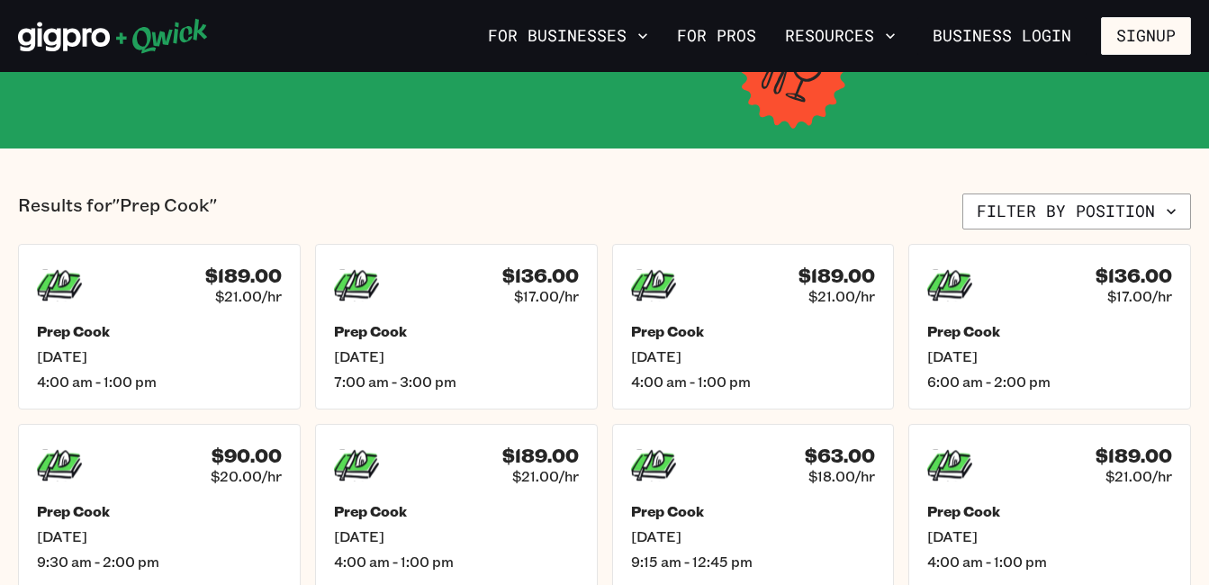
scroll to position [331, 0]
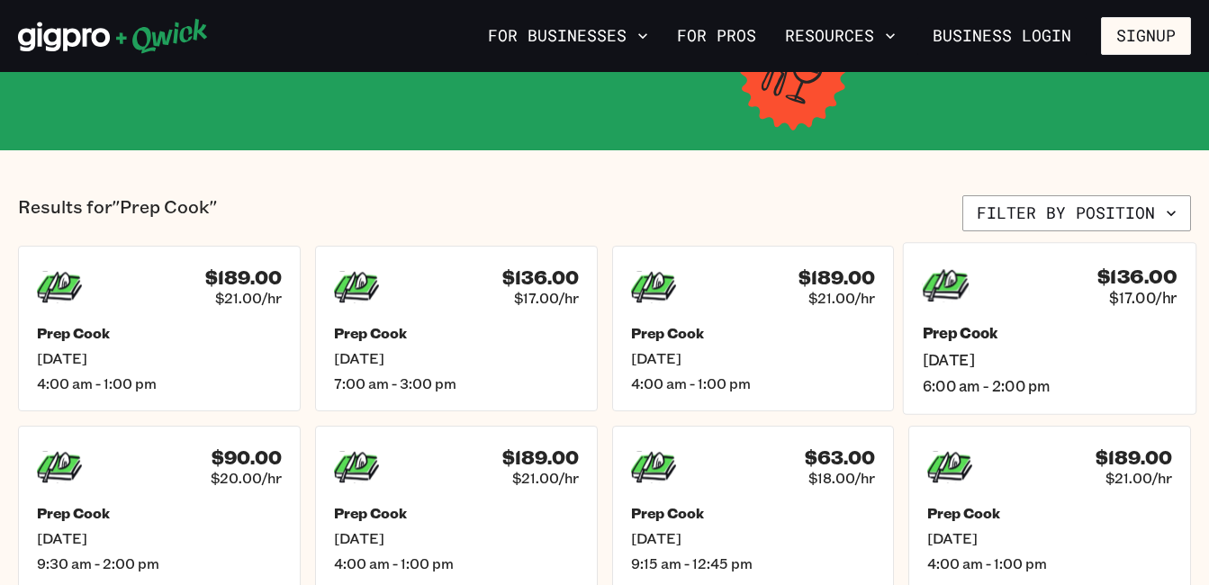
click at [948, 299] on icon at bounding box center [946, 285] width 47 height 32
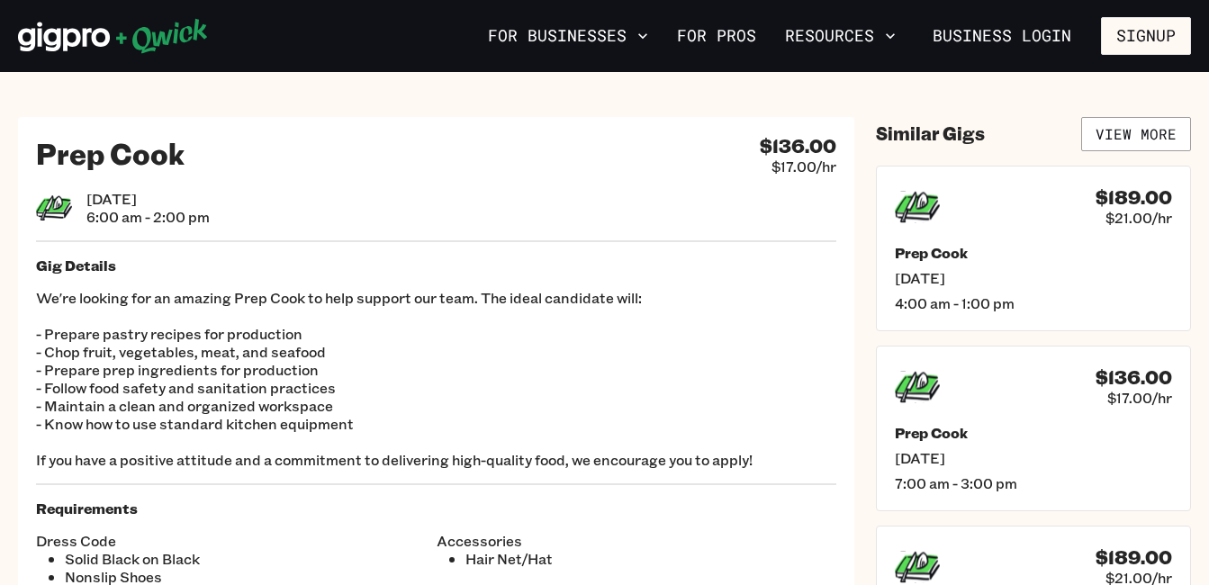
click at [1021, 113] on section "Prep Cook $136.00 $17.00/hr [DATE] 6:00 am - 2:00 pm Gig Details We're looking …" at bounding box center [604, 494] width 1209 height 845
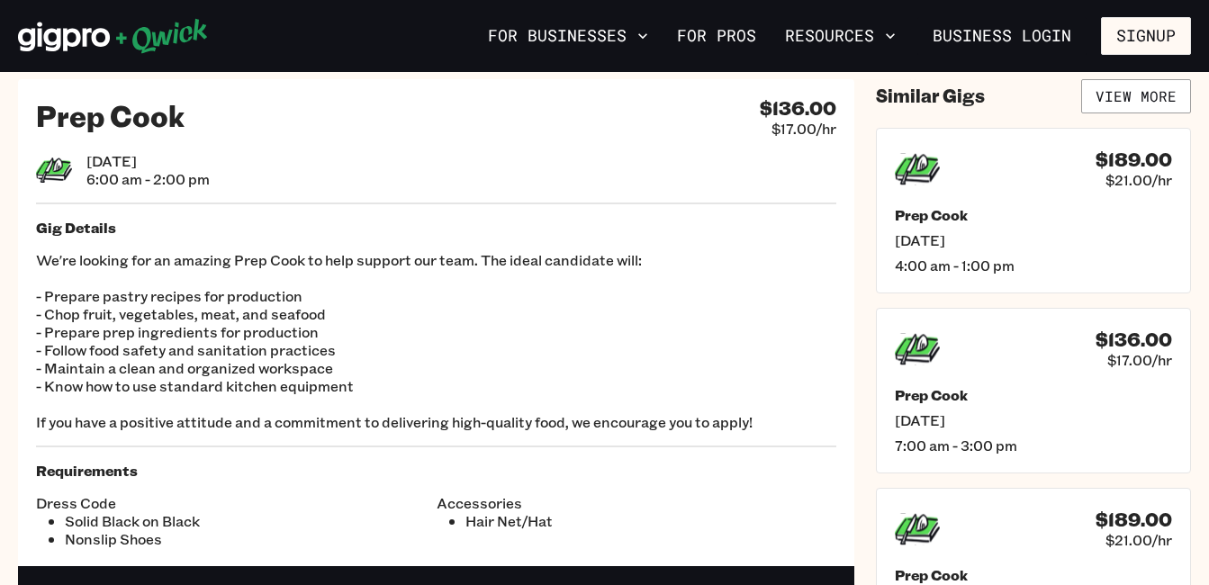
scroll to position [36, 0]
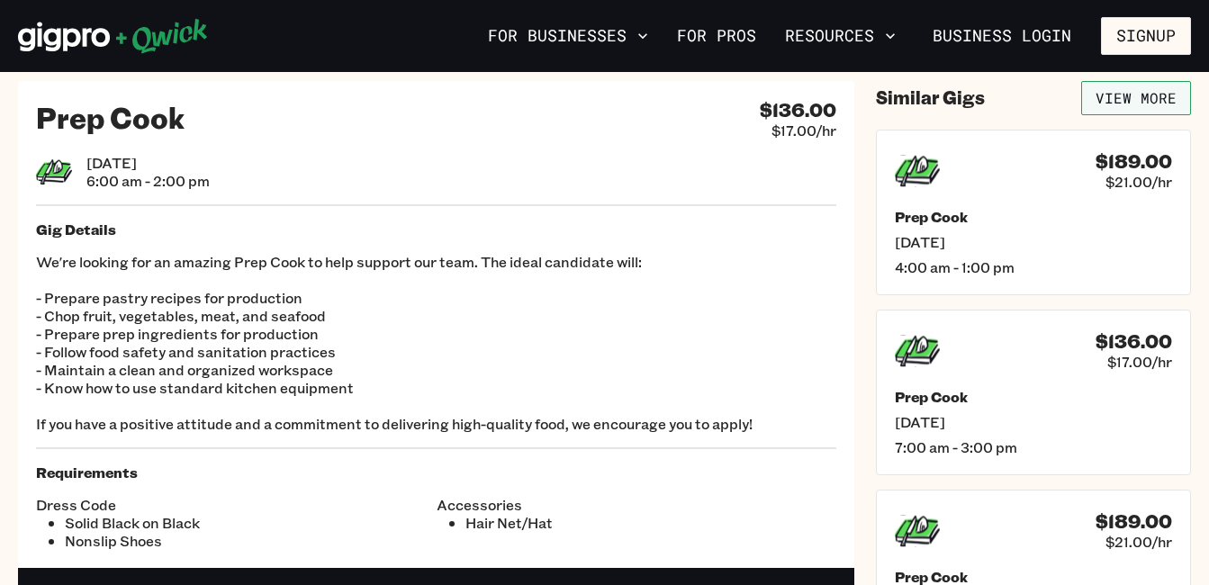
click at [1146, 104] on link "View More" at bounding box center [1137, 98] width 110 height 34
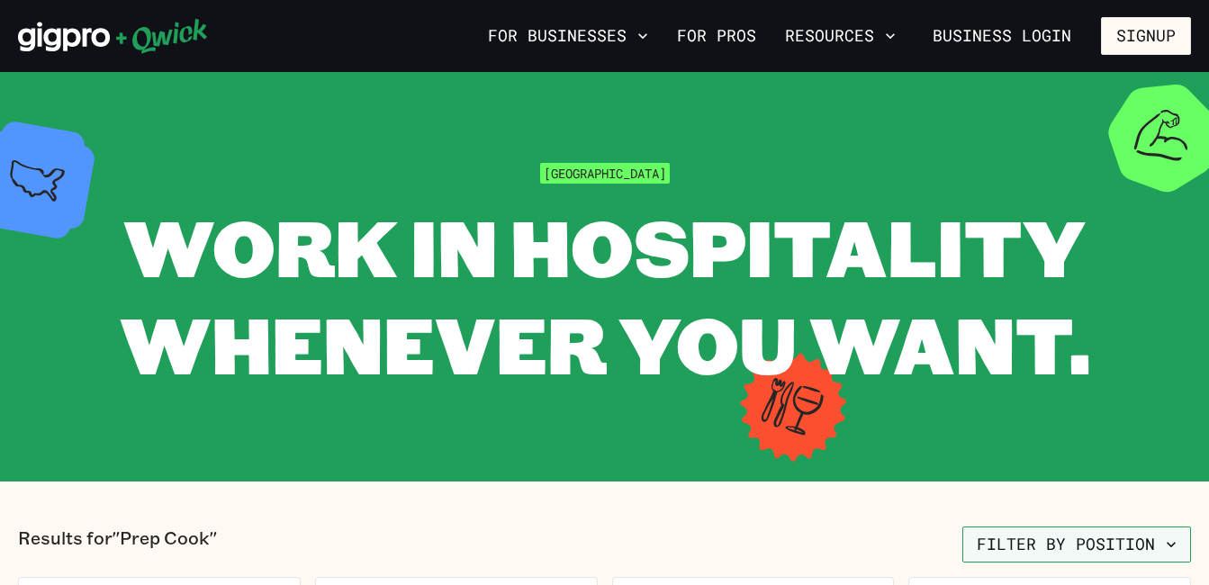
click at [1092, 535] on button "Filter by position" at bounding box center [1077, 545] width 229 height 36
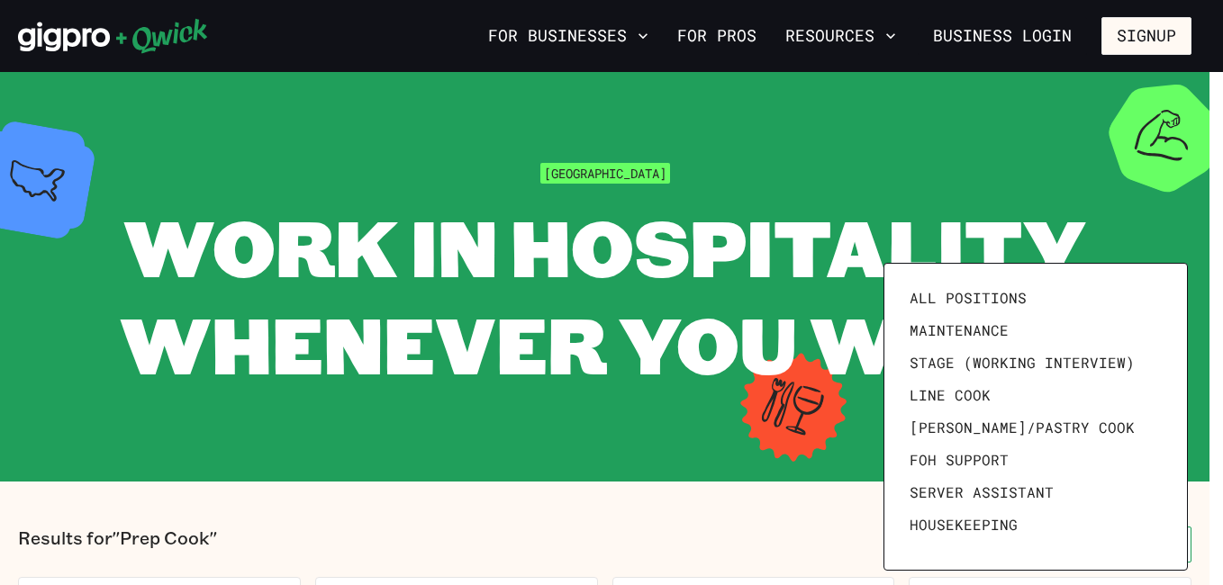
click at [1092, 535] on link "Housekeeping" at bounding box center [1035, 525] width 267 height 32
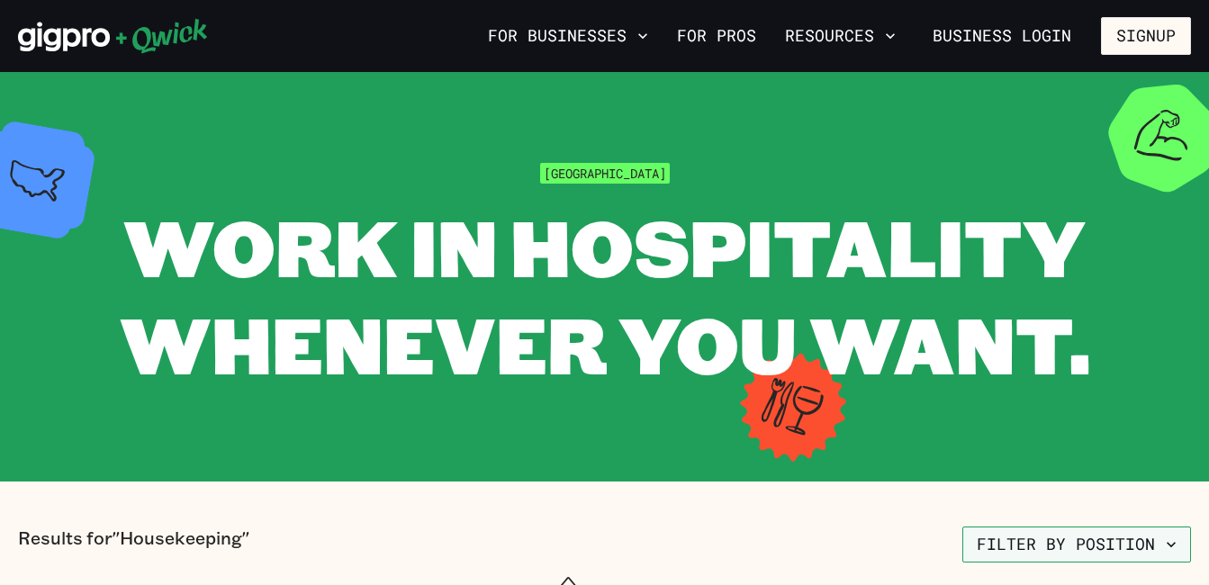
click at [1045, 537] on button "Filter by position" at bounding box center [1077, 545] width 229 height 36
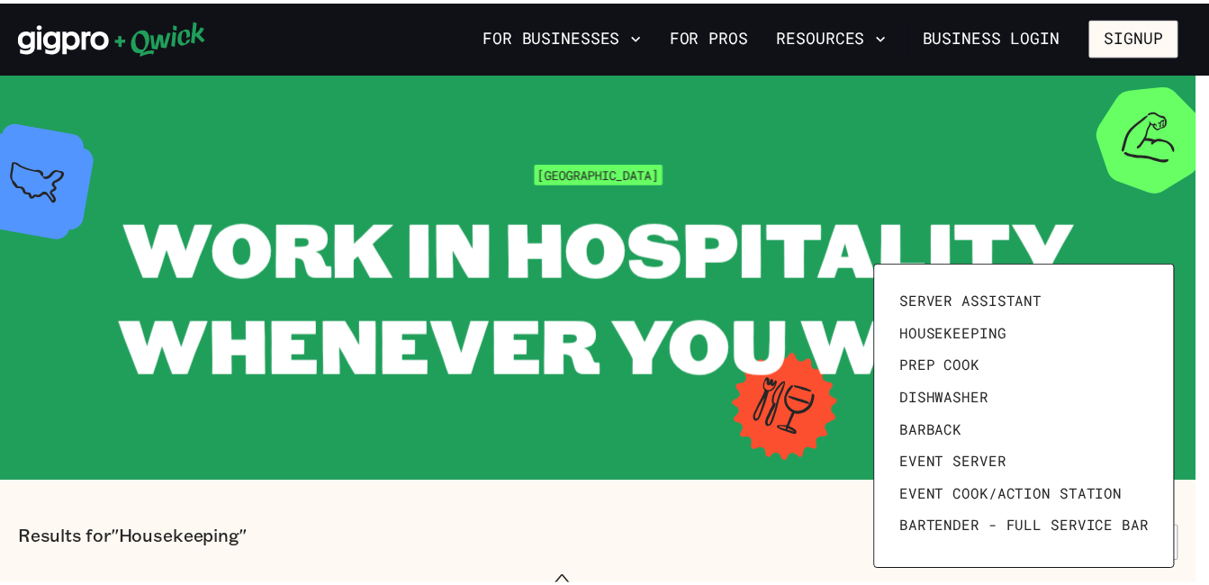
scroll to position [249, 0]
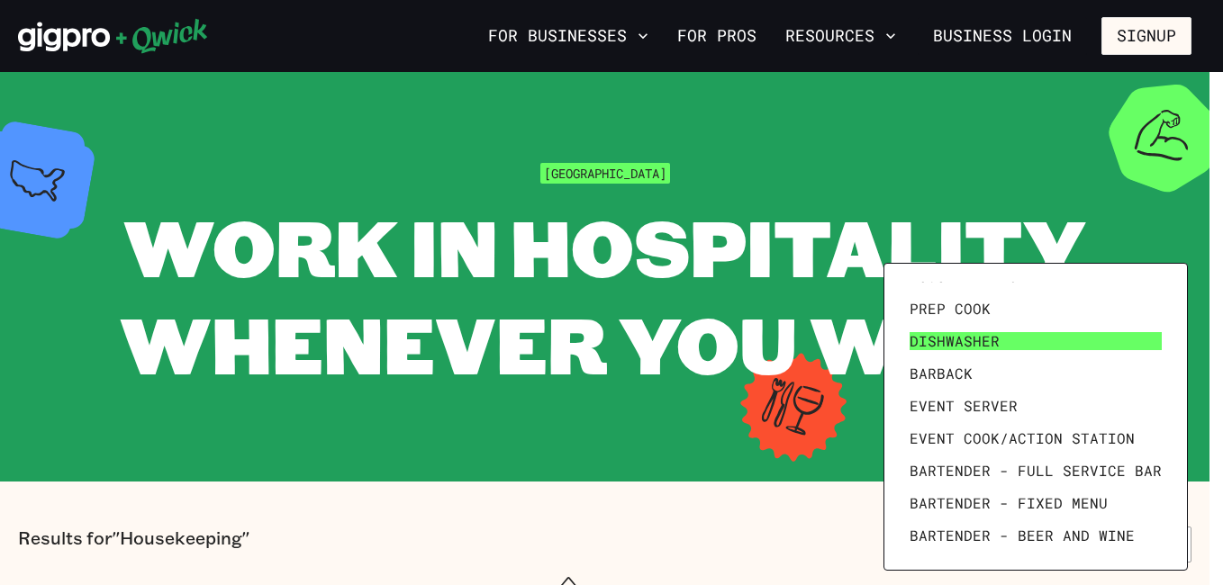
click at [939, 338] on span "Dishwasher" at bounding box center [955, 341] width 90 height 18
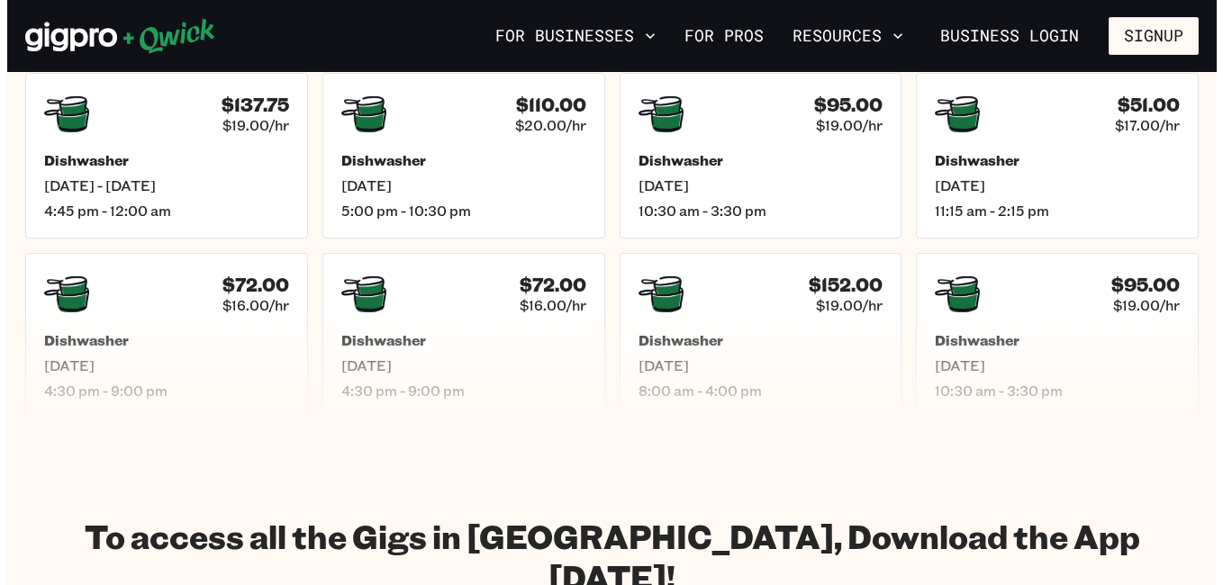
scroll to position [173, 0]
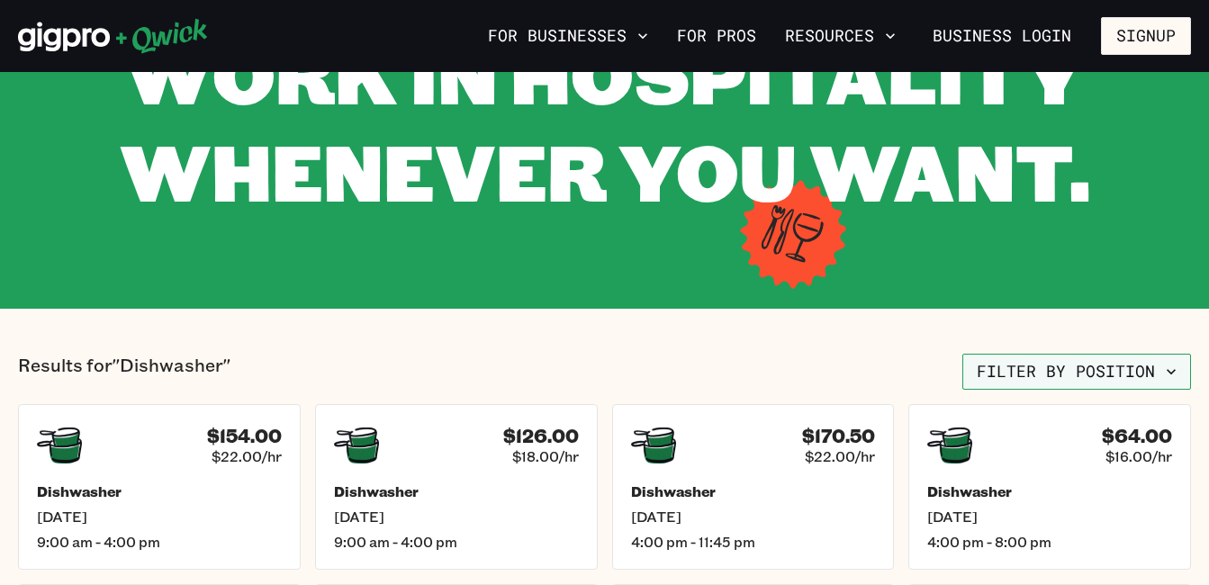
click at [1114, 370] on button "Filter by position" at bounding box center [1077, 372] width 229 height 36
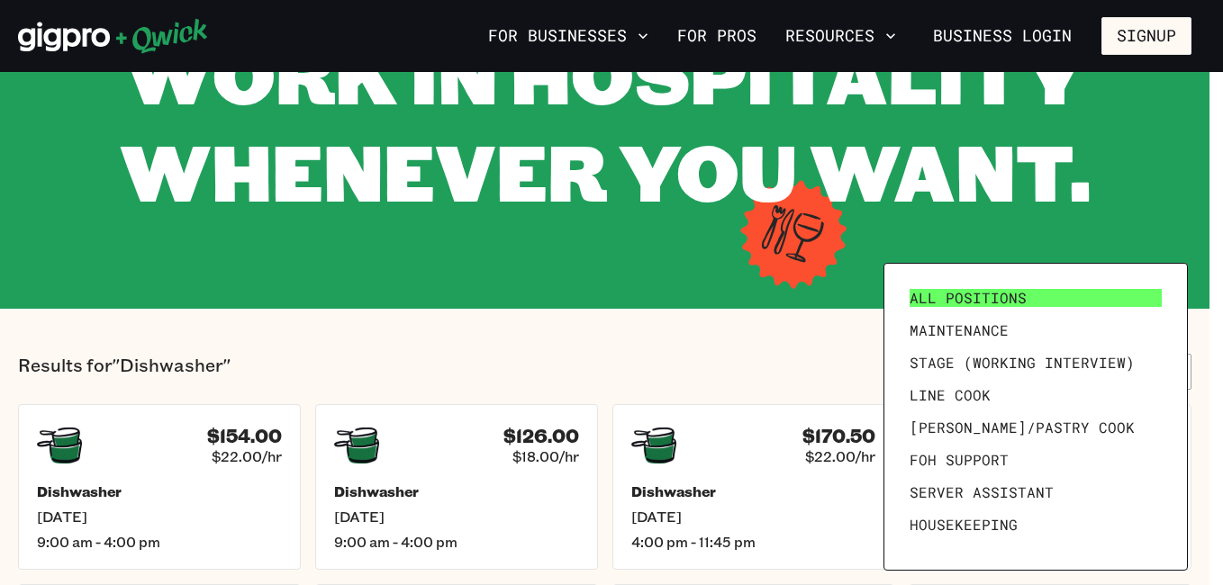
click at [1044, 294] on link "All Positions" at bounding box center [1035, 298] width 267 height 32
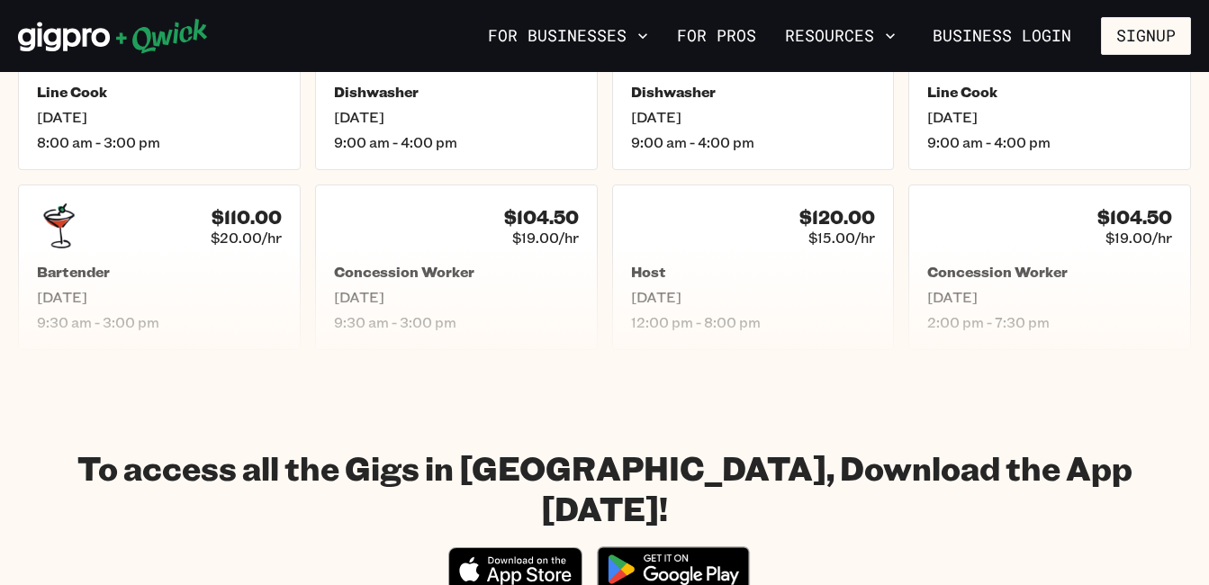
scroll to position [1081, 0]
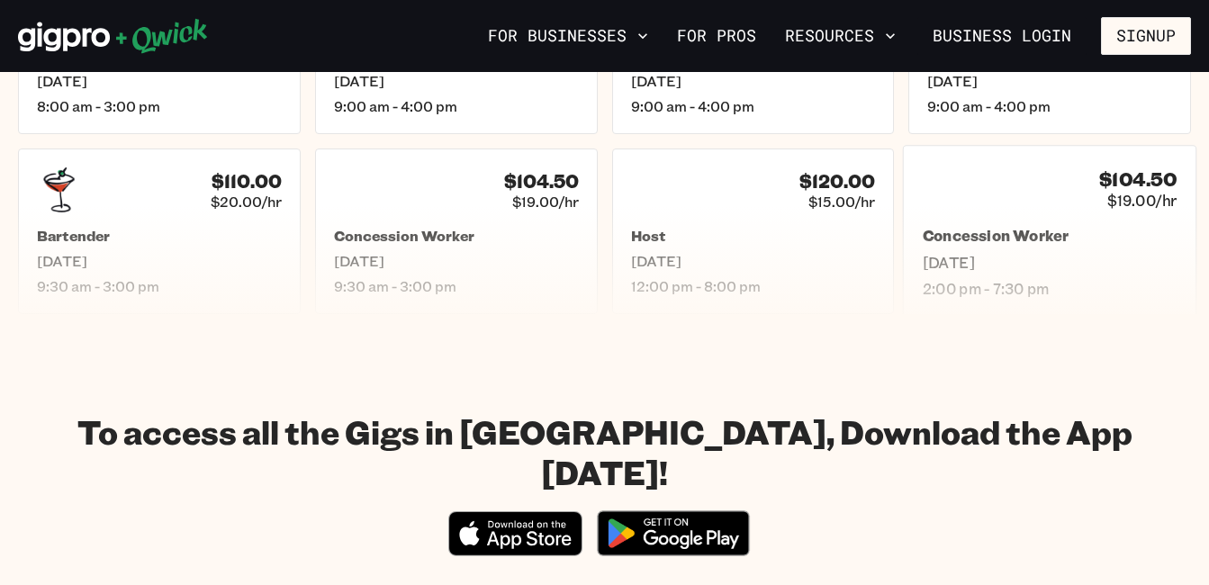
click at [1019, 254] on span "[DATE]" at bounding box center [1050, 262] width 255 height 19
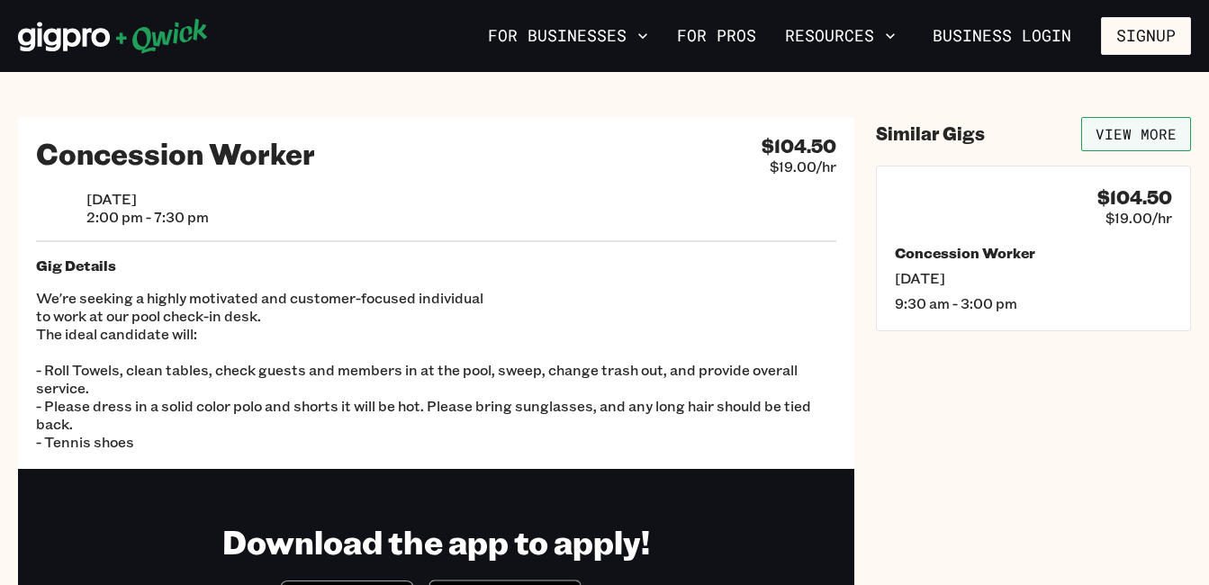
click at [1115, 134] on link "View More" at bounding box center [1137, 134] width 110 height 34
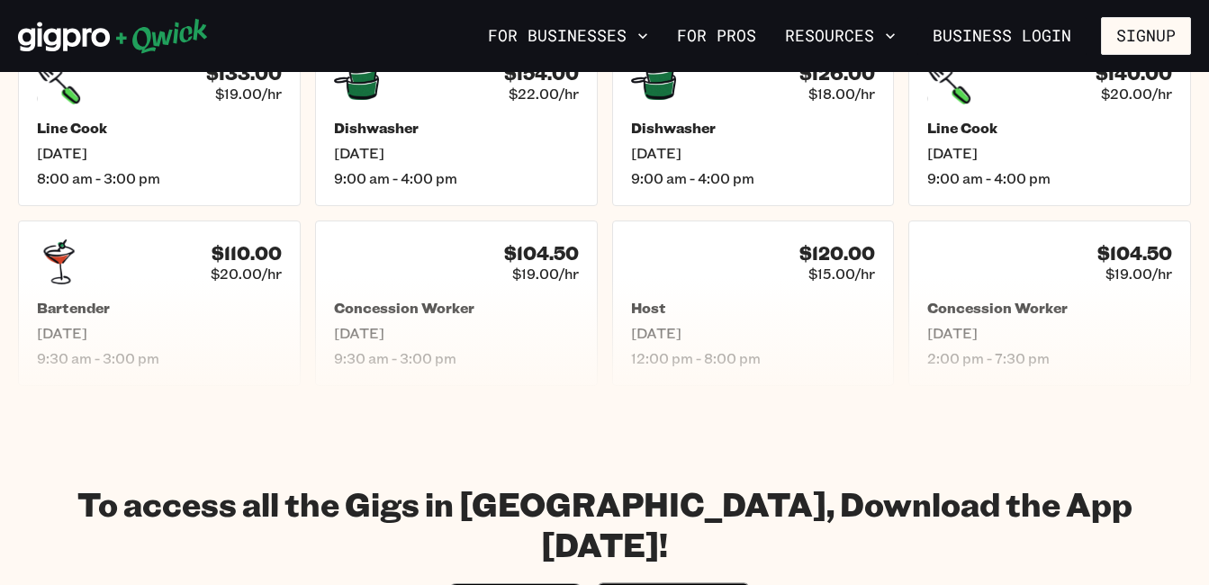
scroll to position [973, 0]
